Goal: Browse casually: Explore the website without a specific task or goal

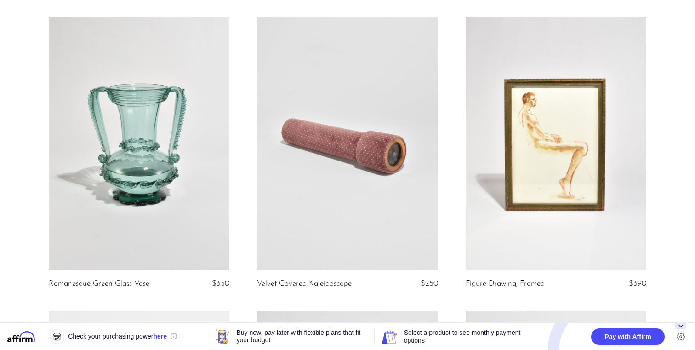
scroll to position [69, 0]
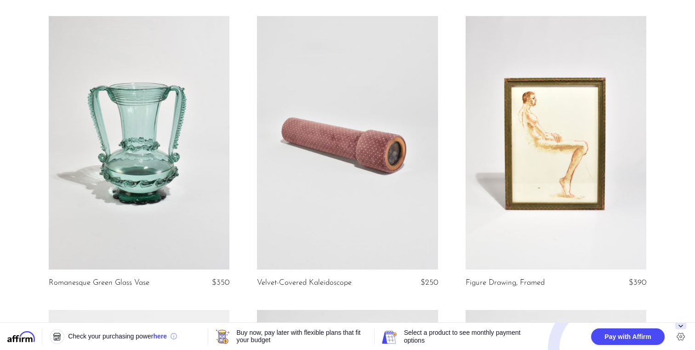
click at [124, 129] on link at bounding box center [139, 142] width 181 height 253
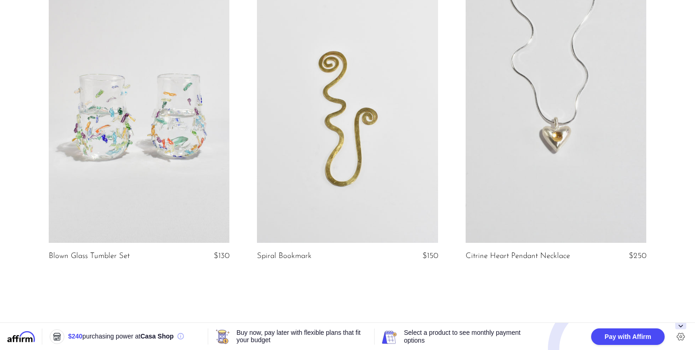
scroll to position [3468, 0]
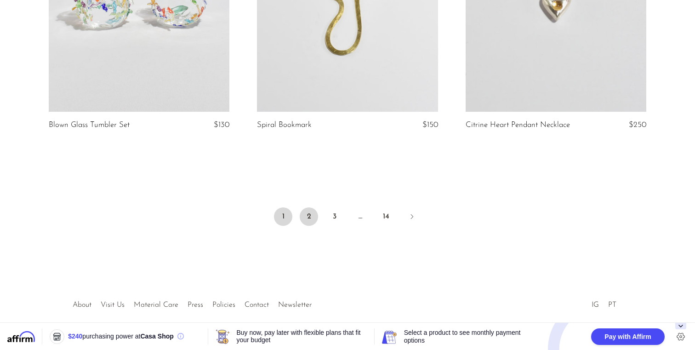
click at [307, 222] on link "2" at bounding box center [309, 216] width 18 height 18
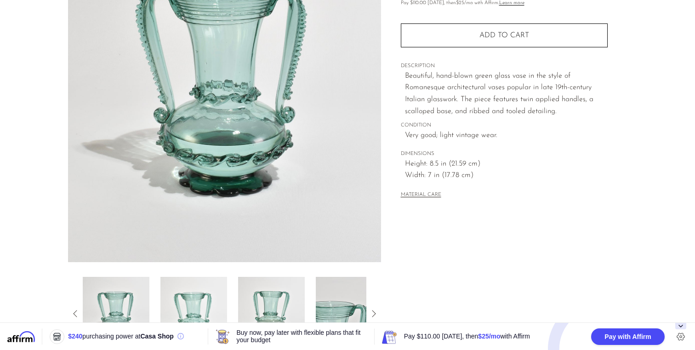
scroll to position [249, 0]
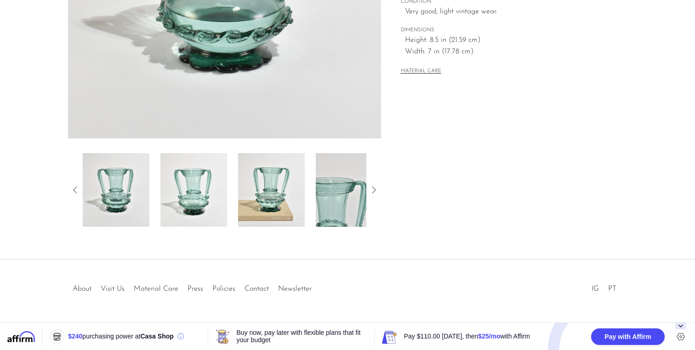
click at [203, 205] on img at bounding box center [193, 190] width 67 height 74
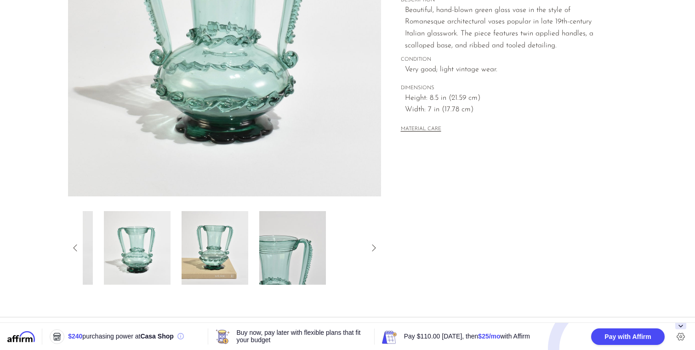
scroll to position [0, 0]
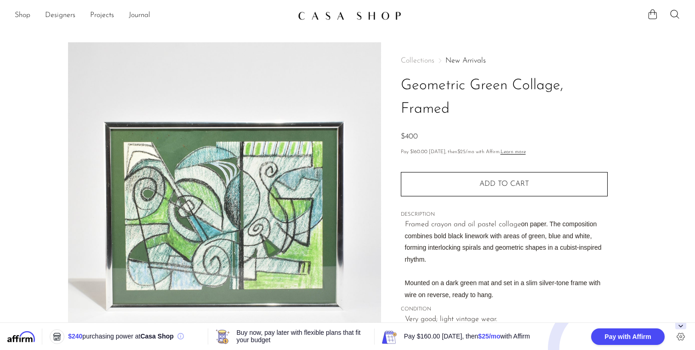
click at [671, 95] on section "Geometric Green Collage, Framed $400" at bounding box center [347, 258] width 695 height 433
click at [663, 47] on section "Geometric Green Collage, Framed $400" at bounding box center [347, 258] width 695 height 433
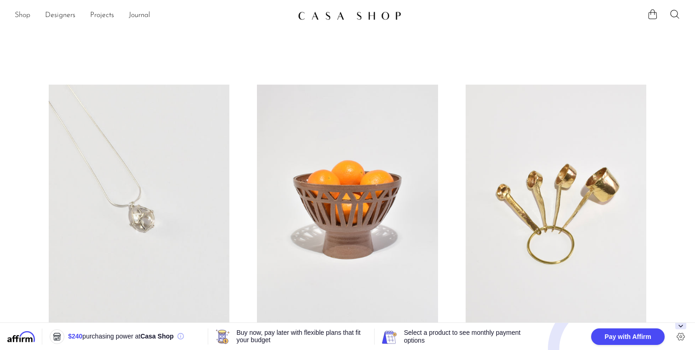
click at [28, 19] on link "Shop" at bounding box center [23, 16] width 16 height 12
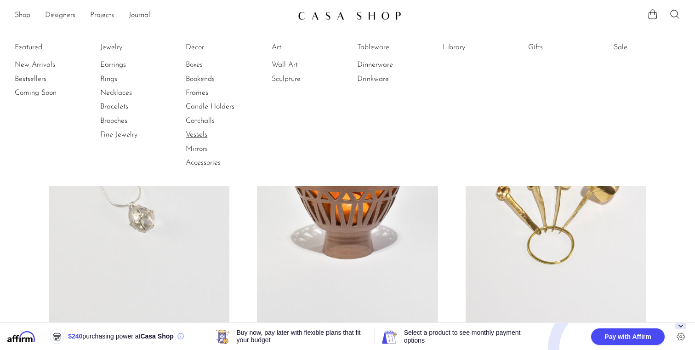
click at [194, 133] on link "Vessels" at bounding box center [220, 135] width 69 height 10
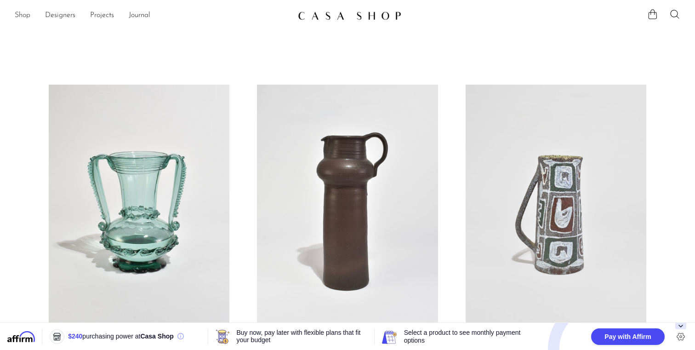
click at [24, 15] on link "Shop" at bounding box center [23, 16] width 16 height 12
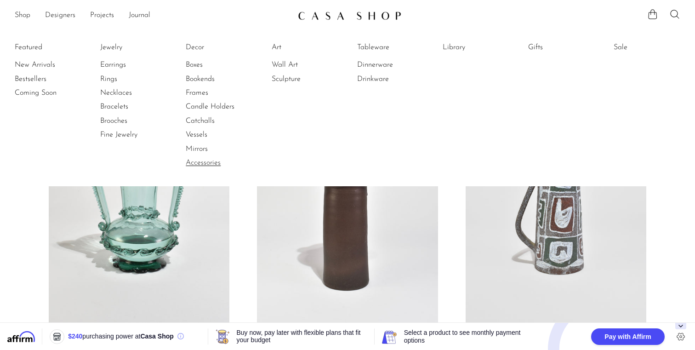
click at [200, 162] on link "Accessories" at bounding box center [220, 163] width 69 height 10
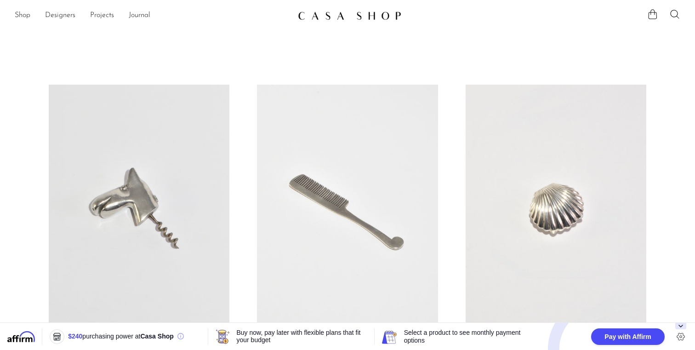
click at [249, 150] on article "Sterling Comb $250" at bounding box center [347, 232] width 209 height 294
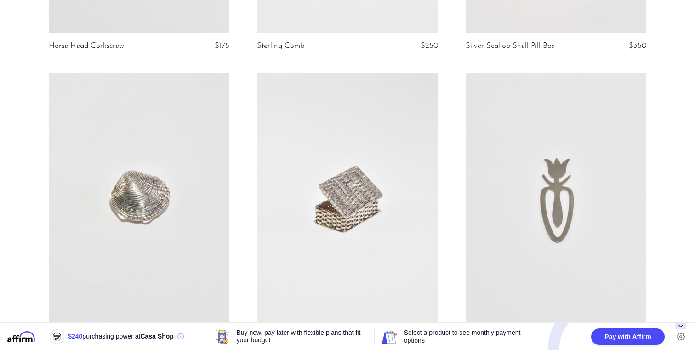
scroll to position [306, 0]
click at [242, 193] on article "Clam Shell Pill Box $350" at bounding box center [139, 220] width 209 height 294
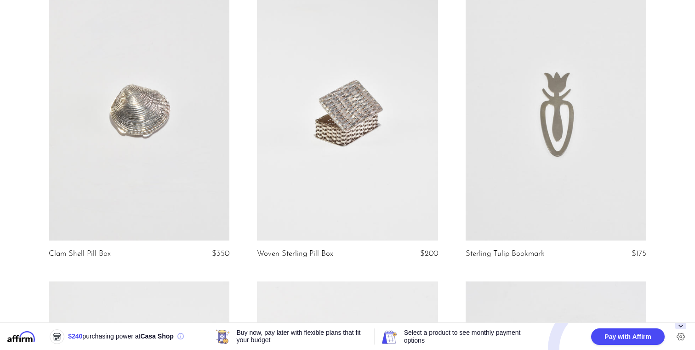
scroll to position [0, 0]
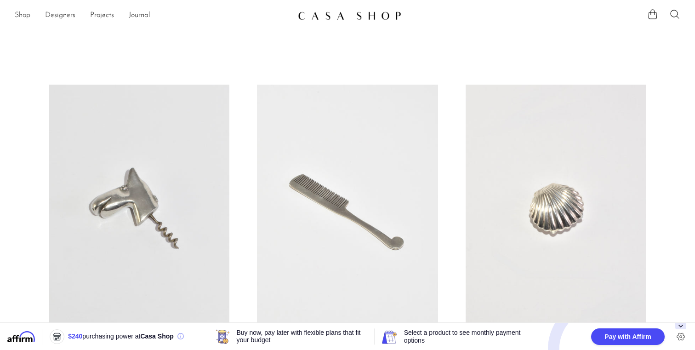
click at [26, 16] on link "Shop" at bounding box center [23, 16] width 16 height 12
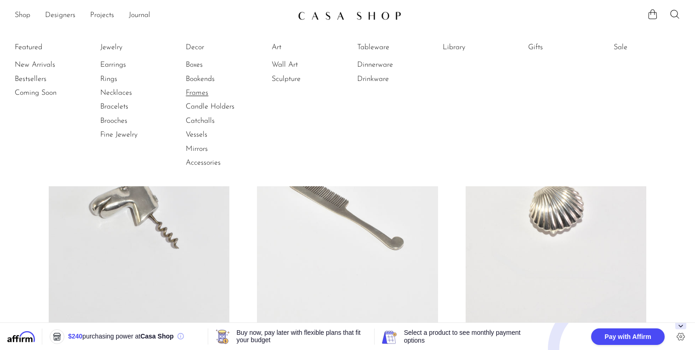
click at [198, 93] on link "Frames" at bounding box center [220, 93] width 69 height 10
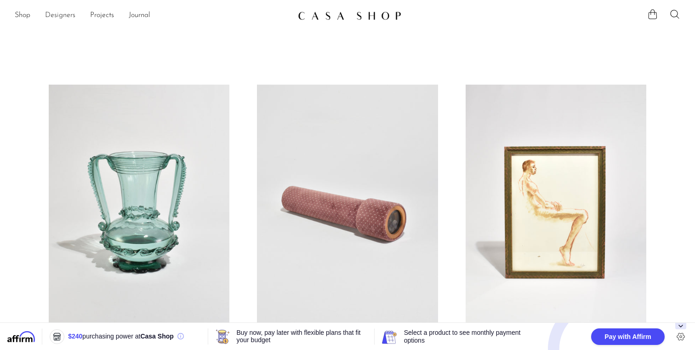
click at [67, 12] on link "Designers" at bounding box center [60, 16] width 30 height 12
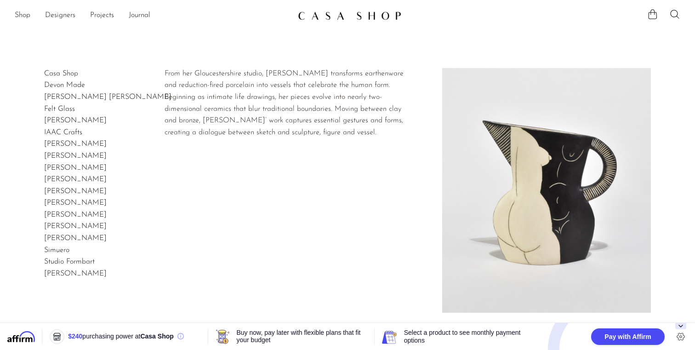
click at [60, 153] on link "[PERSON_NAME]" at bounding box center [75, 155] width 63 height 7
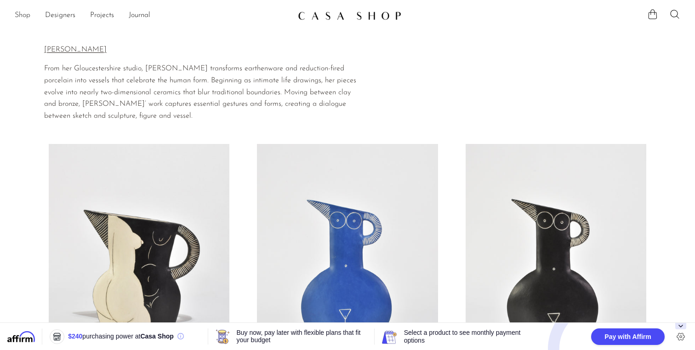
click at [24, 17] on link "Shop" at bounding box center [23, 16] width 16 height 12
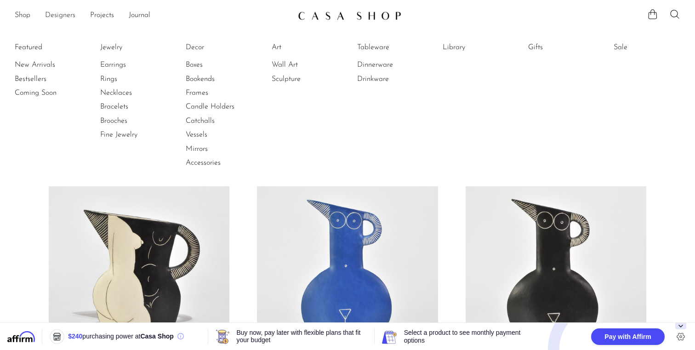
click at [67, 12] on link "Designers" at bounding box center [60, 16] width 30 height 12
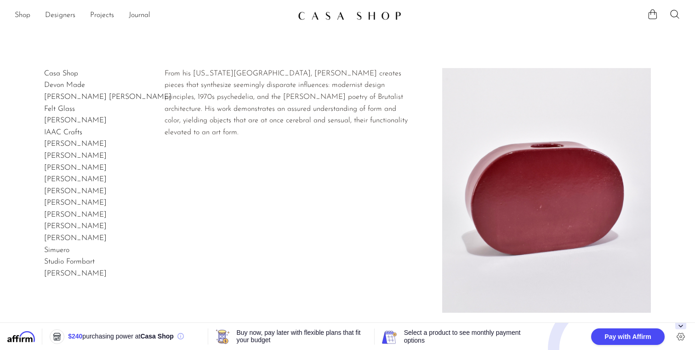
click at [63, 228] on link "[PERSON_NAME]" at bounding box center [75, 226] width 63 height 7
